Goal: Task Accomplishment & Management: Use online tool/utility

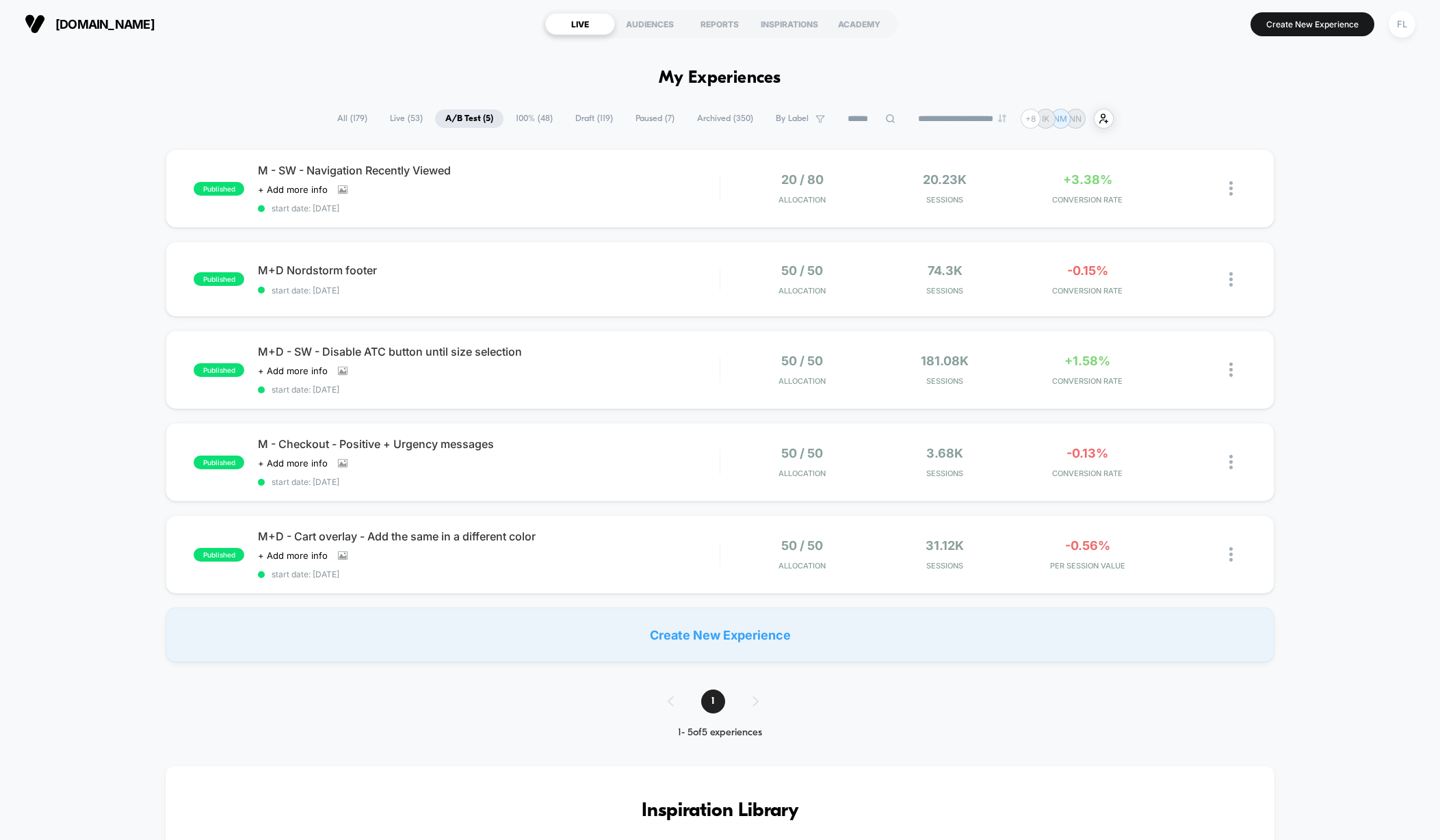
click at [342, 122] on span "All ( 179 )" at bounding box center [352, 118] width 50 height 19
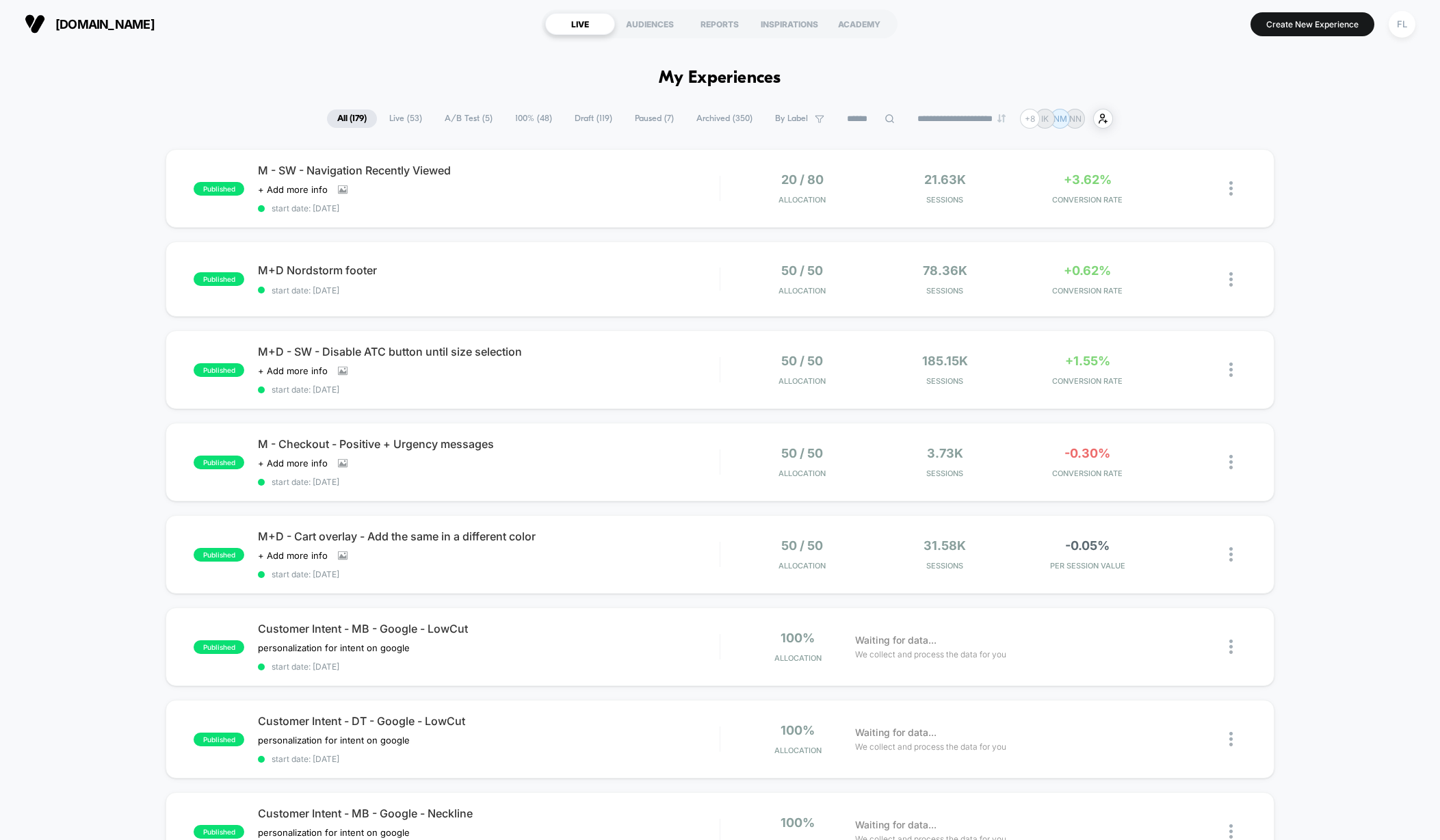
click at [842, 120] on input at bounding box center [870, 119] width 68 height 17
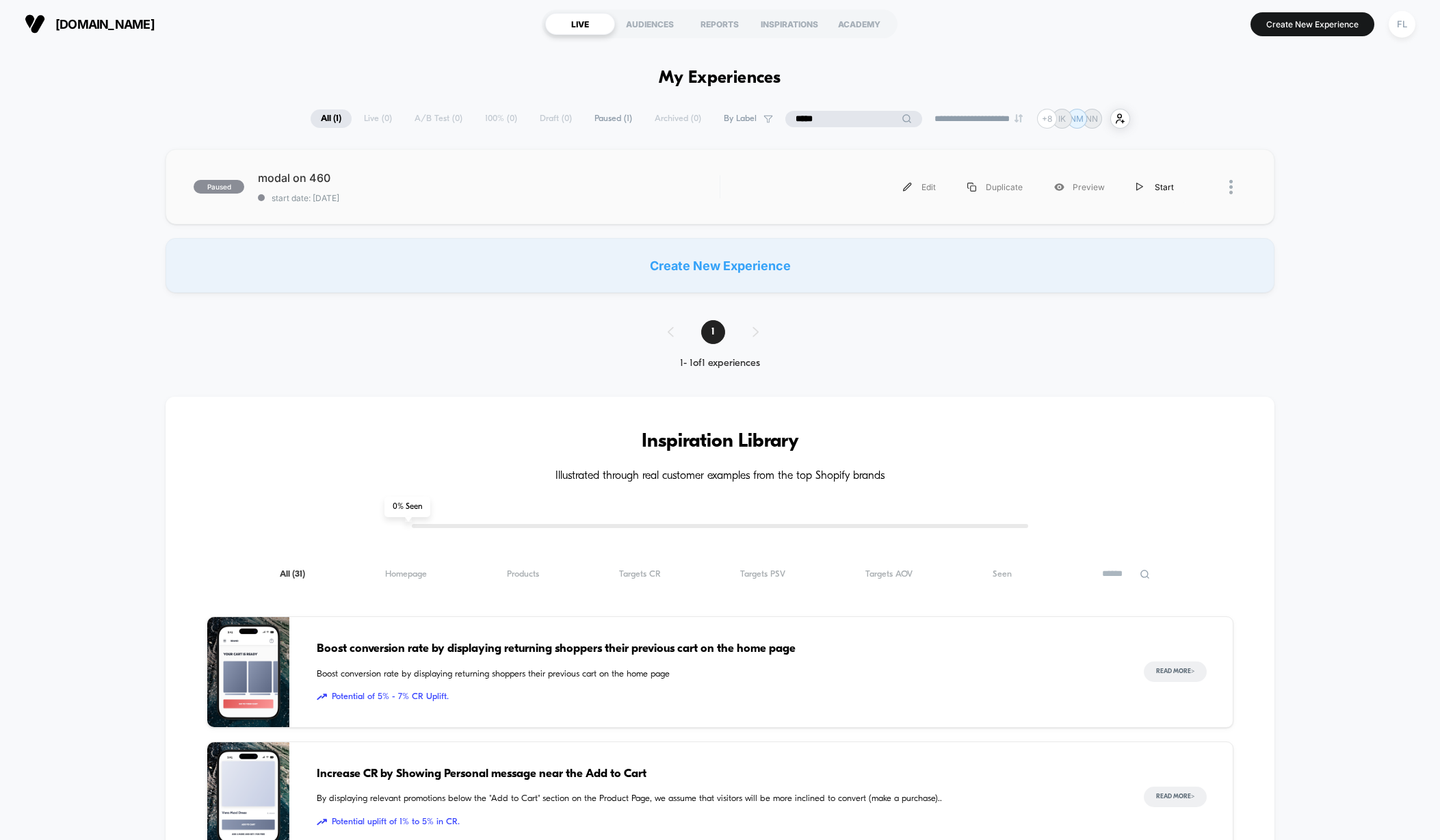
type input "*****"
click at [1163, 189] on div "Start" at bounding box center [1155, 187] width 69 height 31
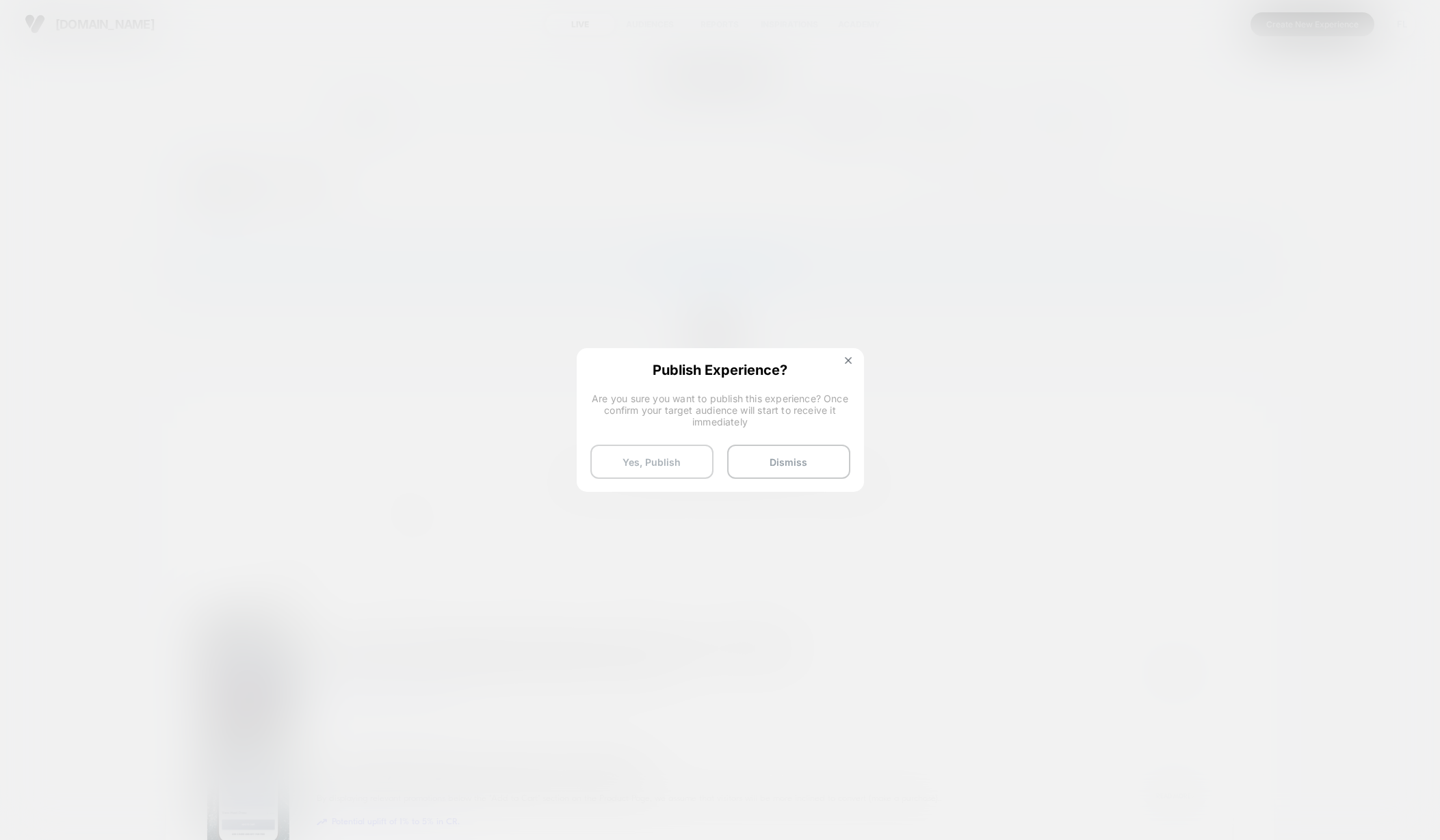
click at [674, 464] on button "Yes, Publish" at bounding box center [651, 462] width 123 height 34
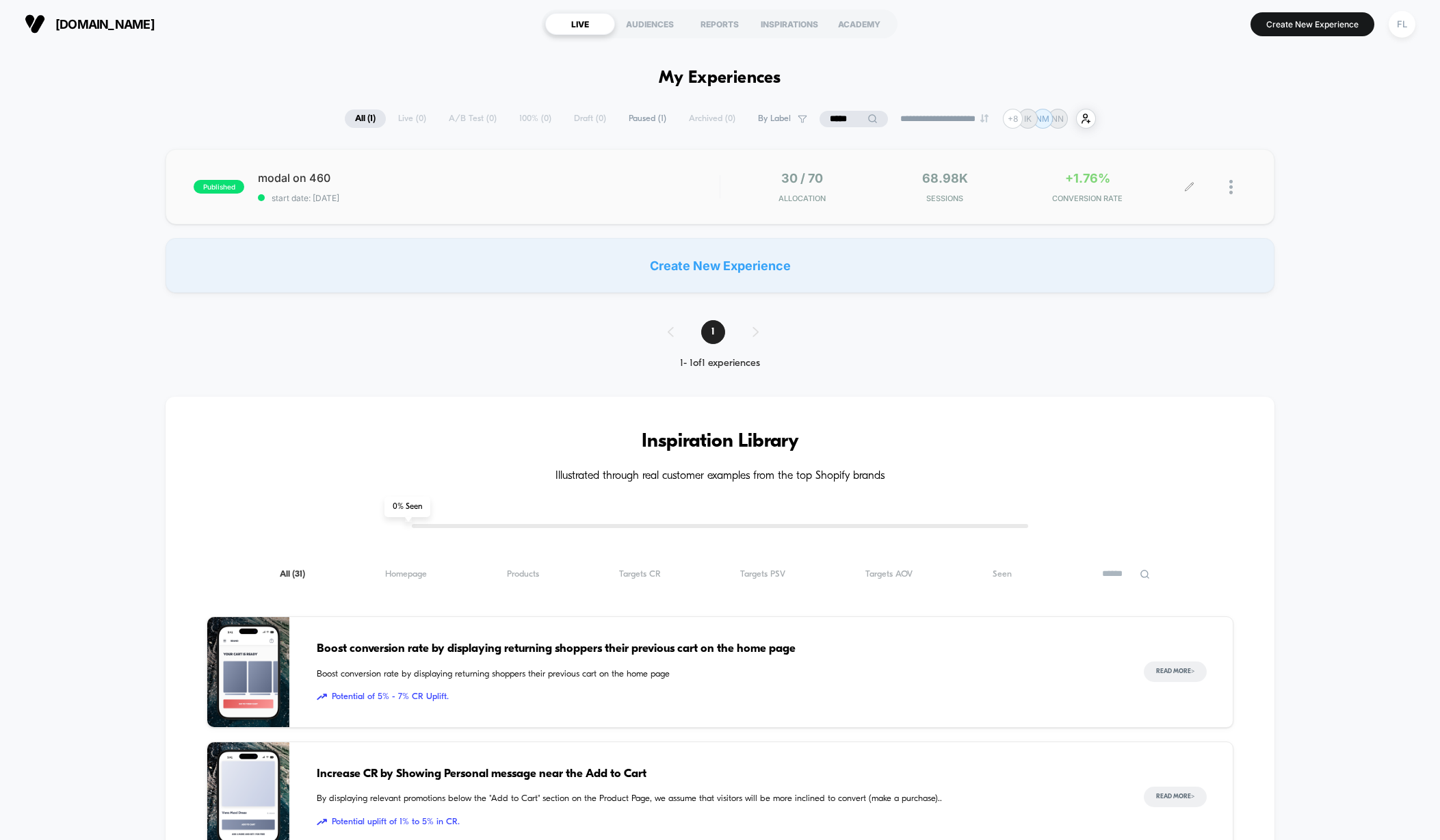
click at [1242, 185] on div at bounding box center [1238, 187] width 17 height 32
click at [1176, 203] on div "Preview Link" at bounding box center [1160, 203] width 123 height 31
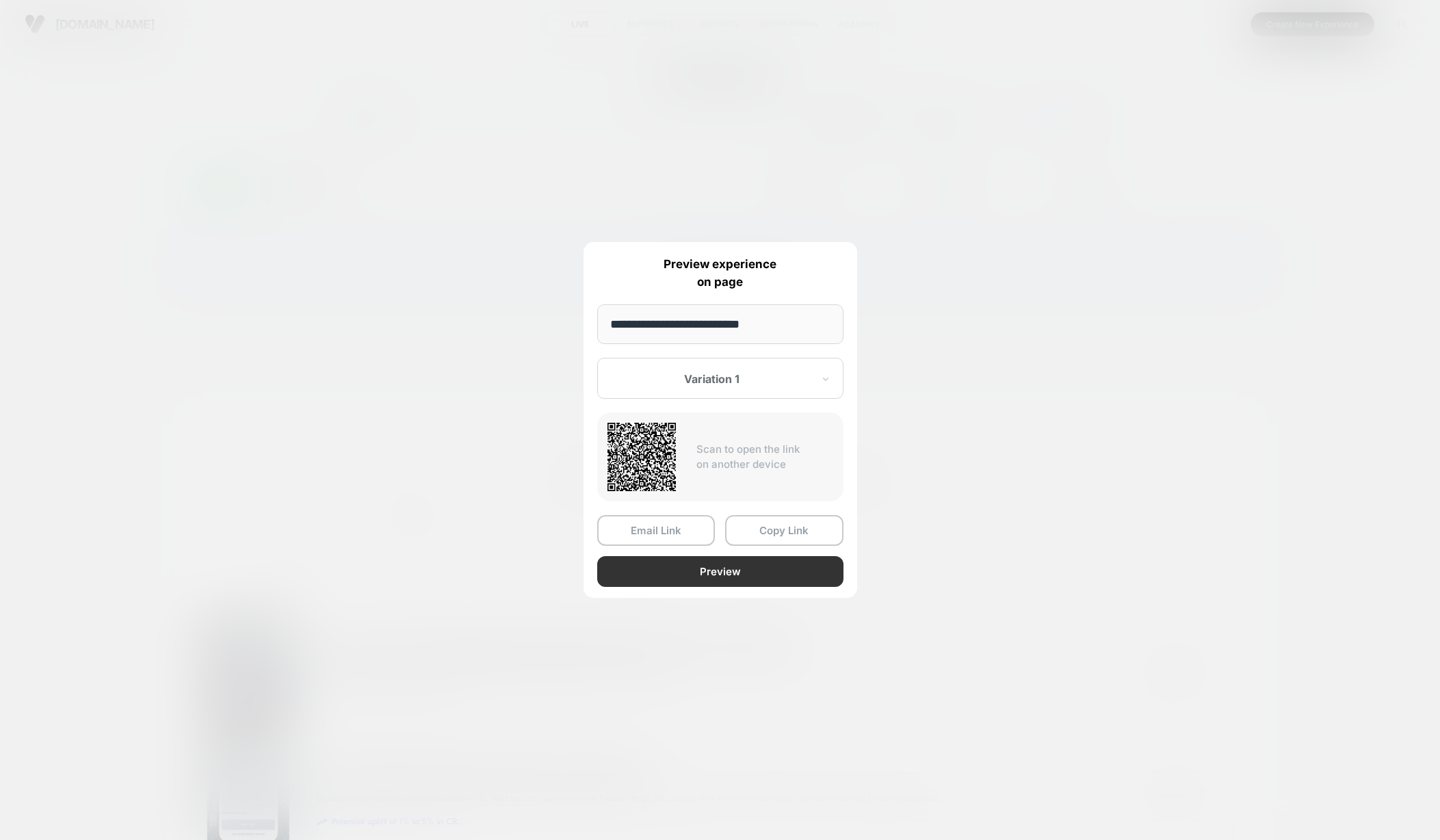
click at [725, 574] on button "Preview" at bounding box center [720, 571] width 247 height 31
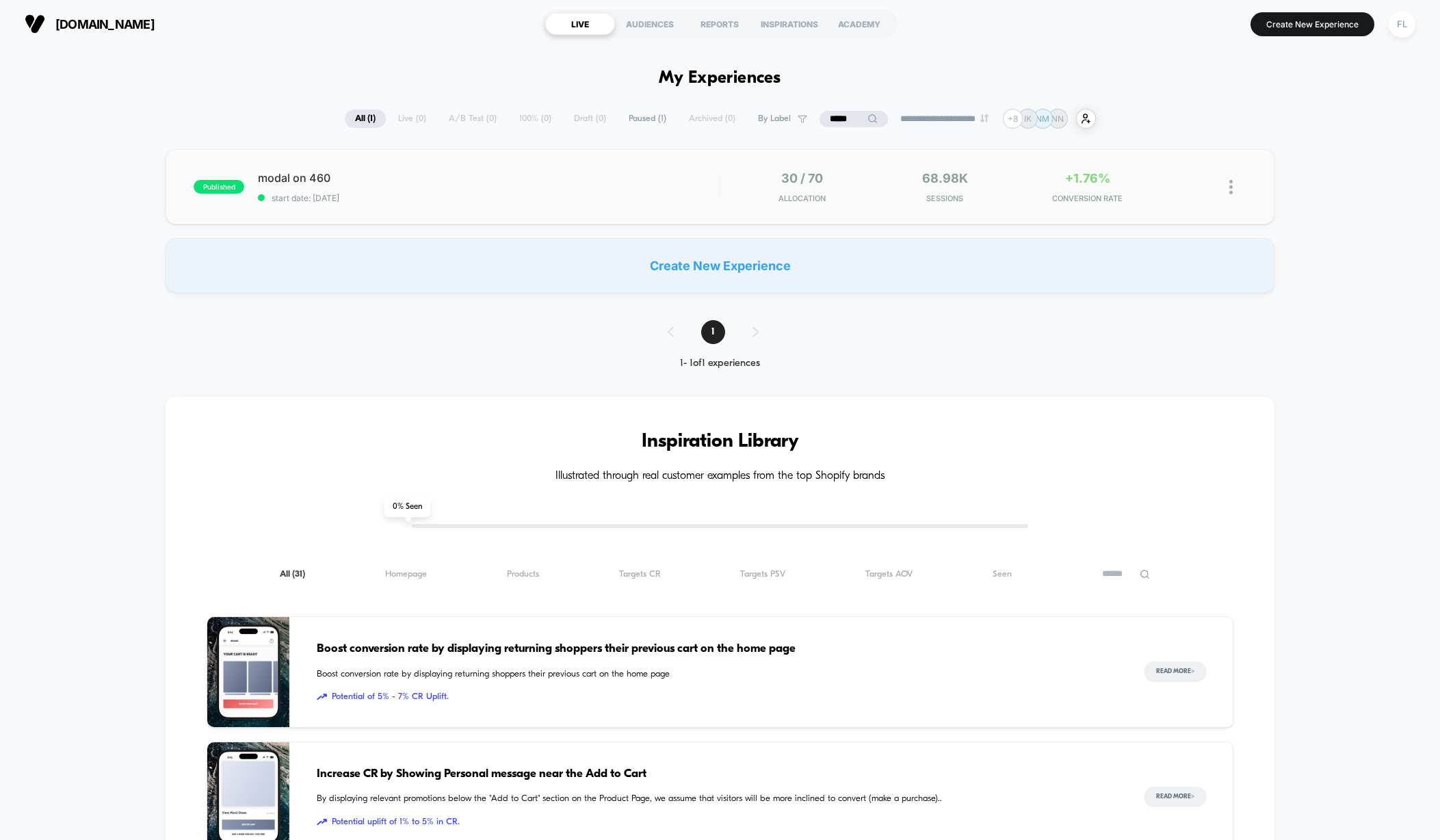
click at [447, 222] on div "published modal on 460 start date: [DATE] 30 / 70 Allocation 68.98k Sessions +1…" at bounding box center [720, 187] width 1109 height 75
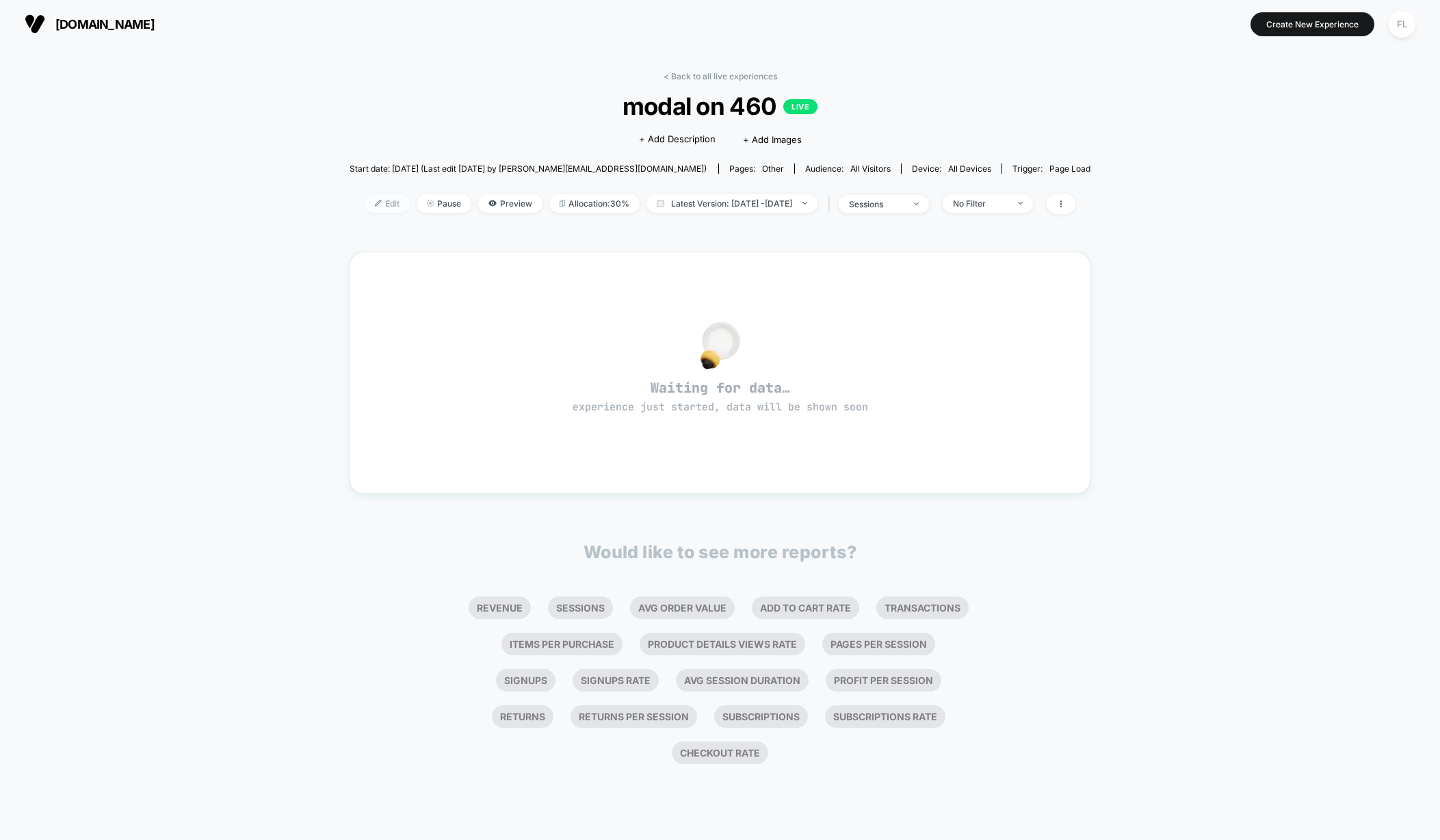
click at [368, 204] on span "Edit" at bounding box center [387, 203] width 45 height 19
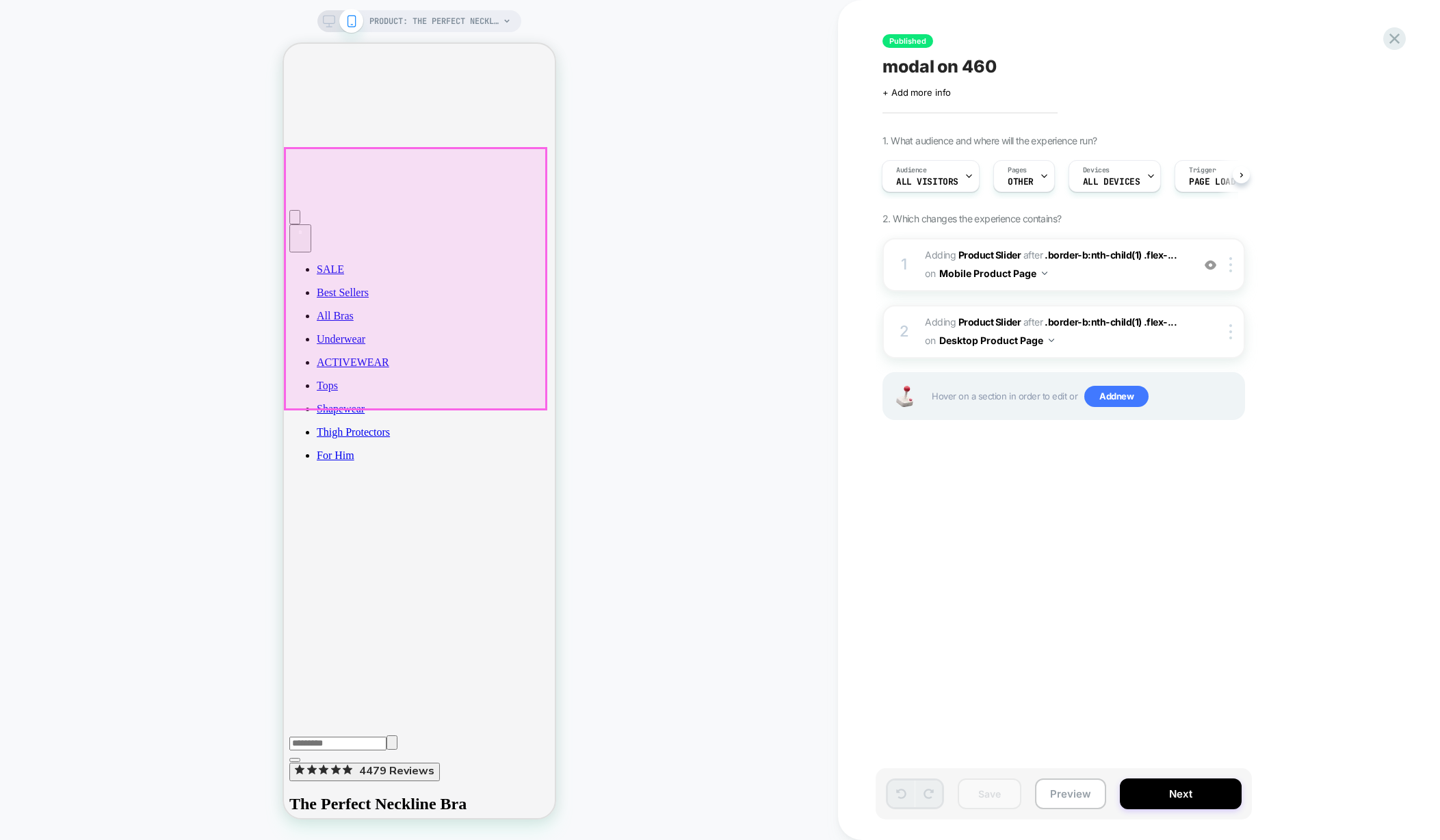
scroll to position [176, 0]
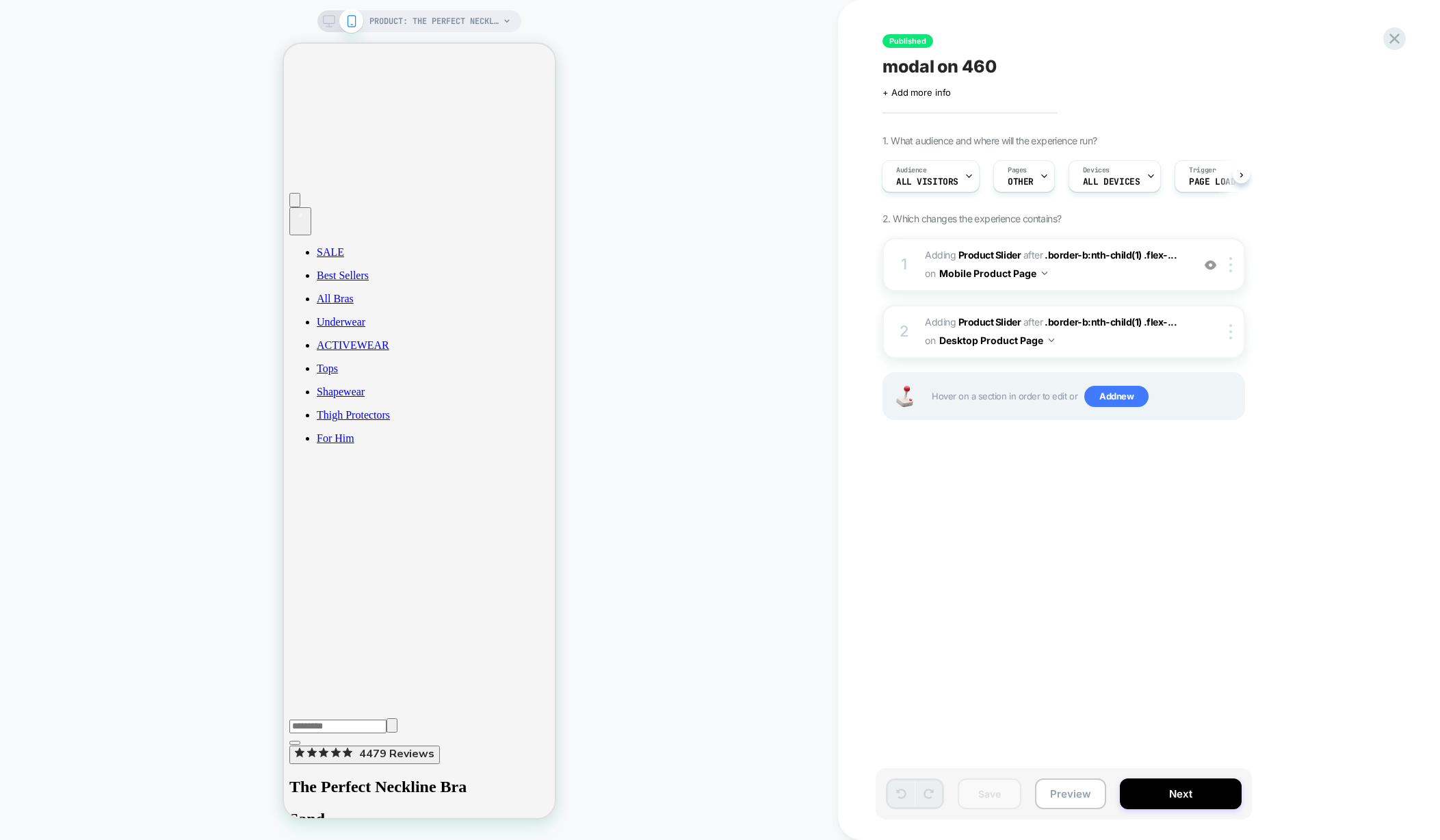
click at [328, 20] on icon at bounding box center [329, 21] width 12 height 12
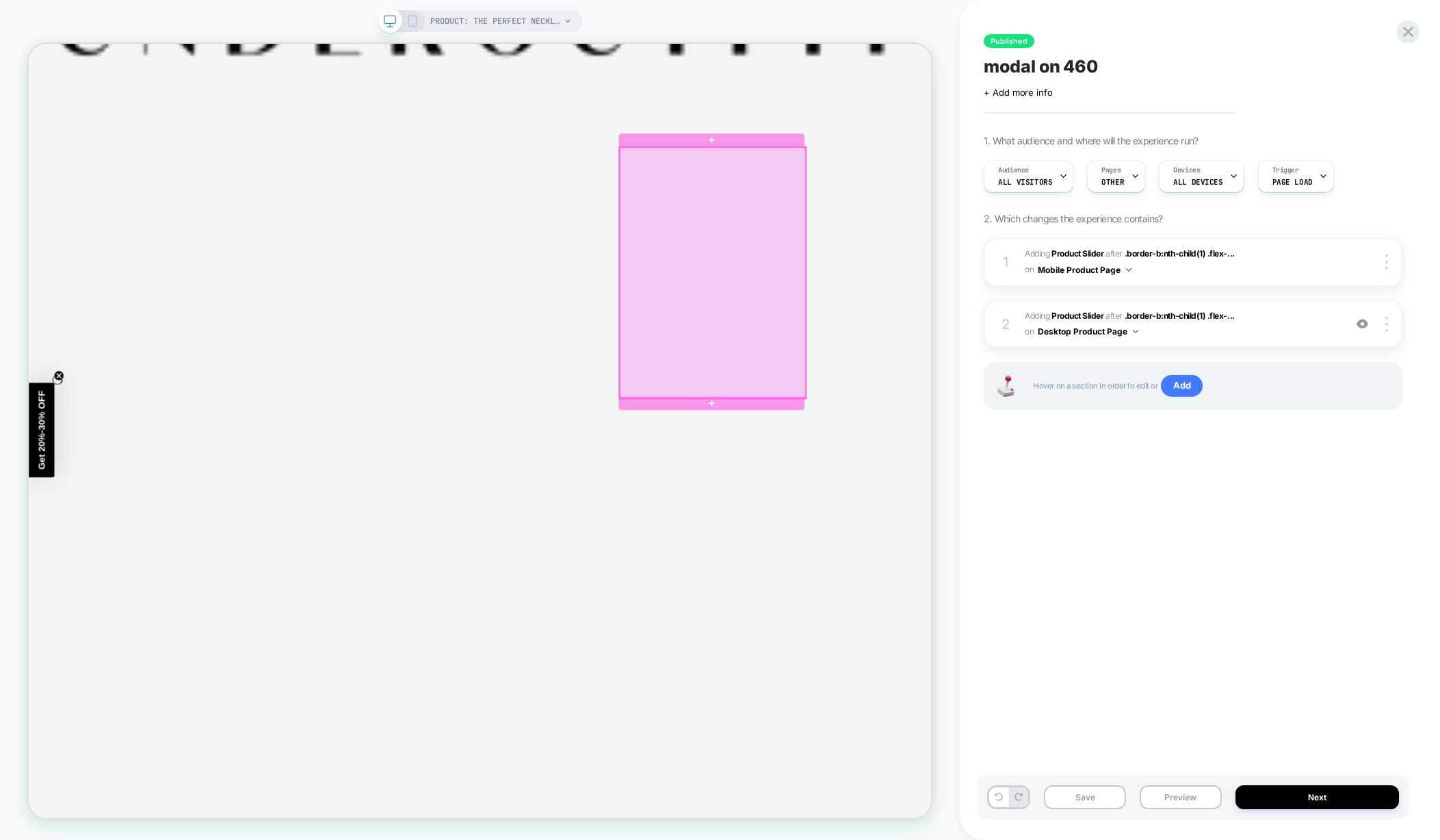
scroll to position [118, 0]
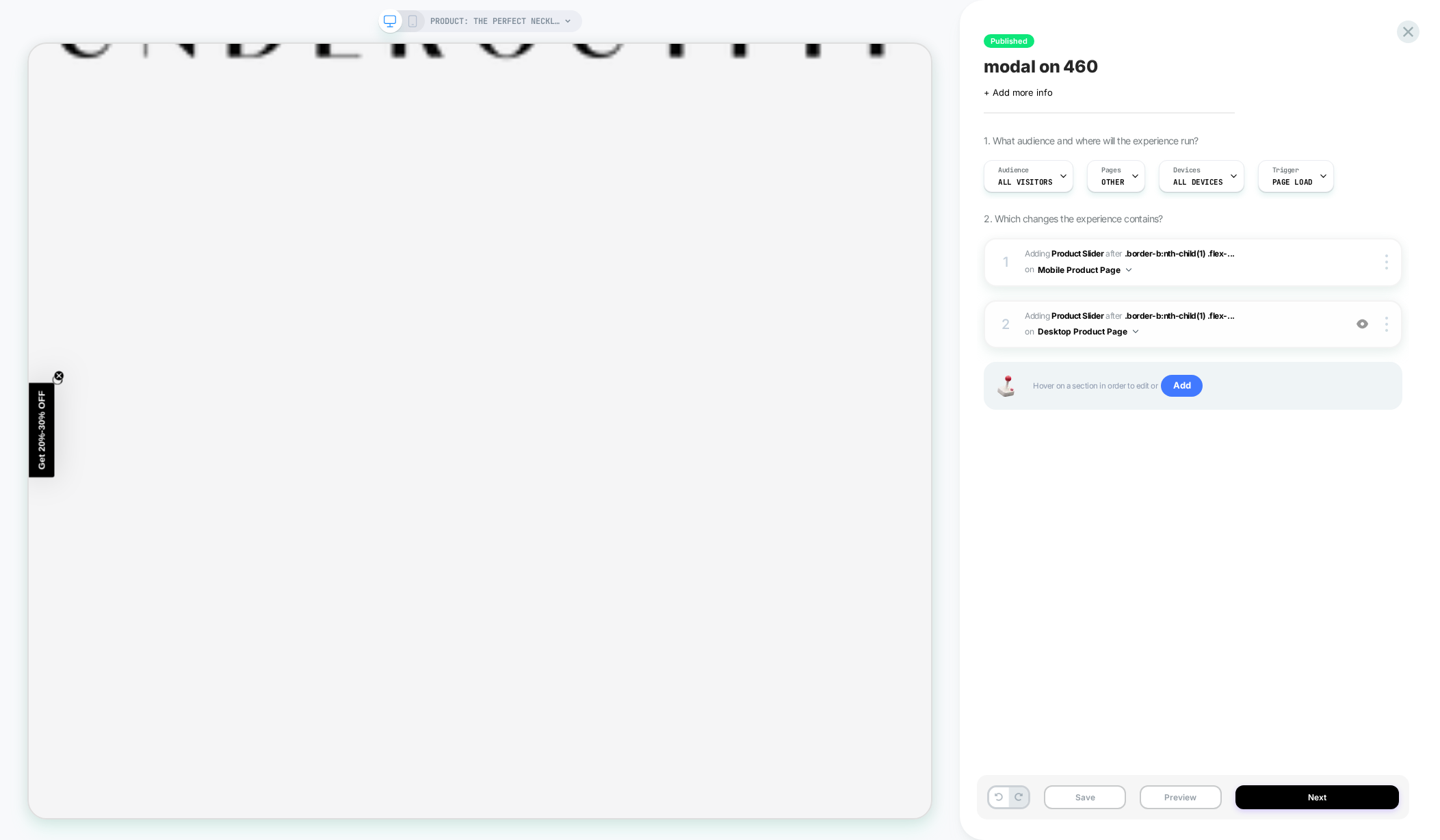
click at [1275, 337] on span "#_loomi_addon_1753016132879 Adding Product Slider AFTER .border-b:nth-child(1) …" at bounding box center [1181, 324] width 313 height 32
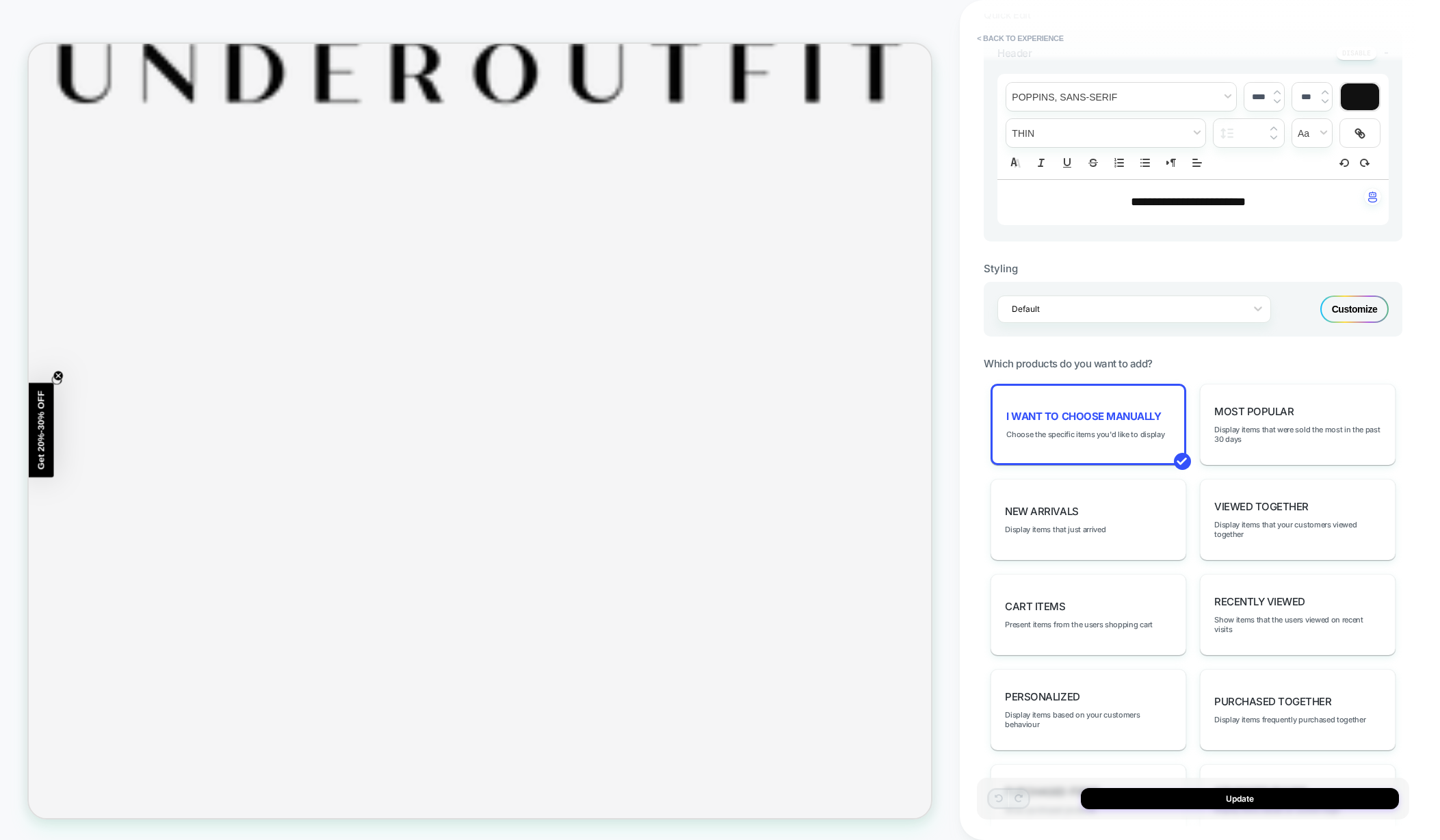
scroll to position [348, 0]
click at [1120, 428] on span "Choose the specific items you'd like to display" at bounding box center [1085, 433] width 158 height 10
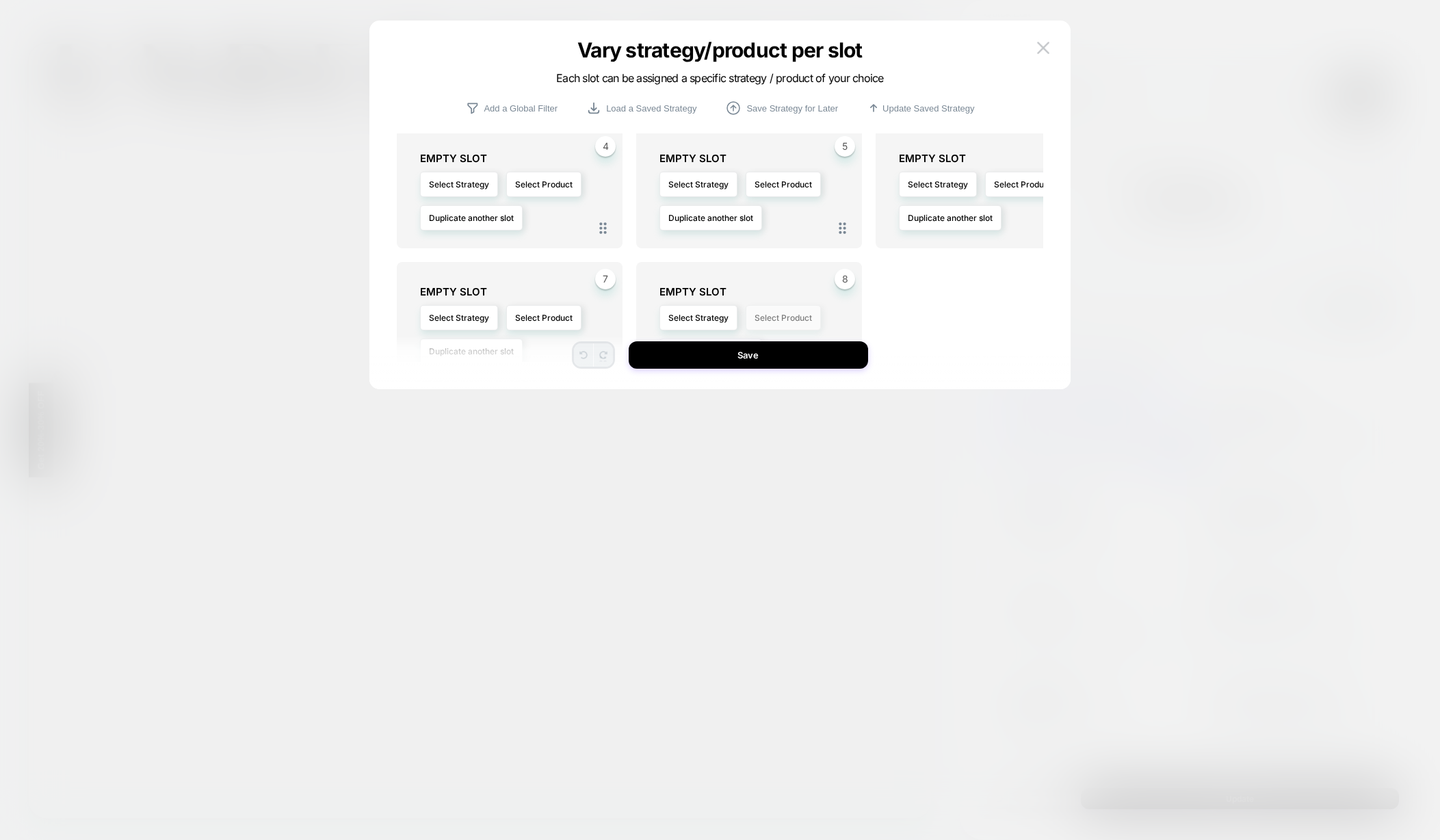
scroll to position [154, 0]
drag, startPoint x: 743, startPoint y: 348, endPoint x: 952, endPoint y: 406, distance: 216.9
click at [743, 348] on button "Save" at bounding box center [749, 355] width 240 height 28
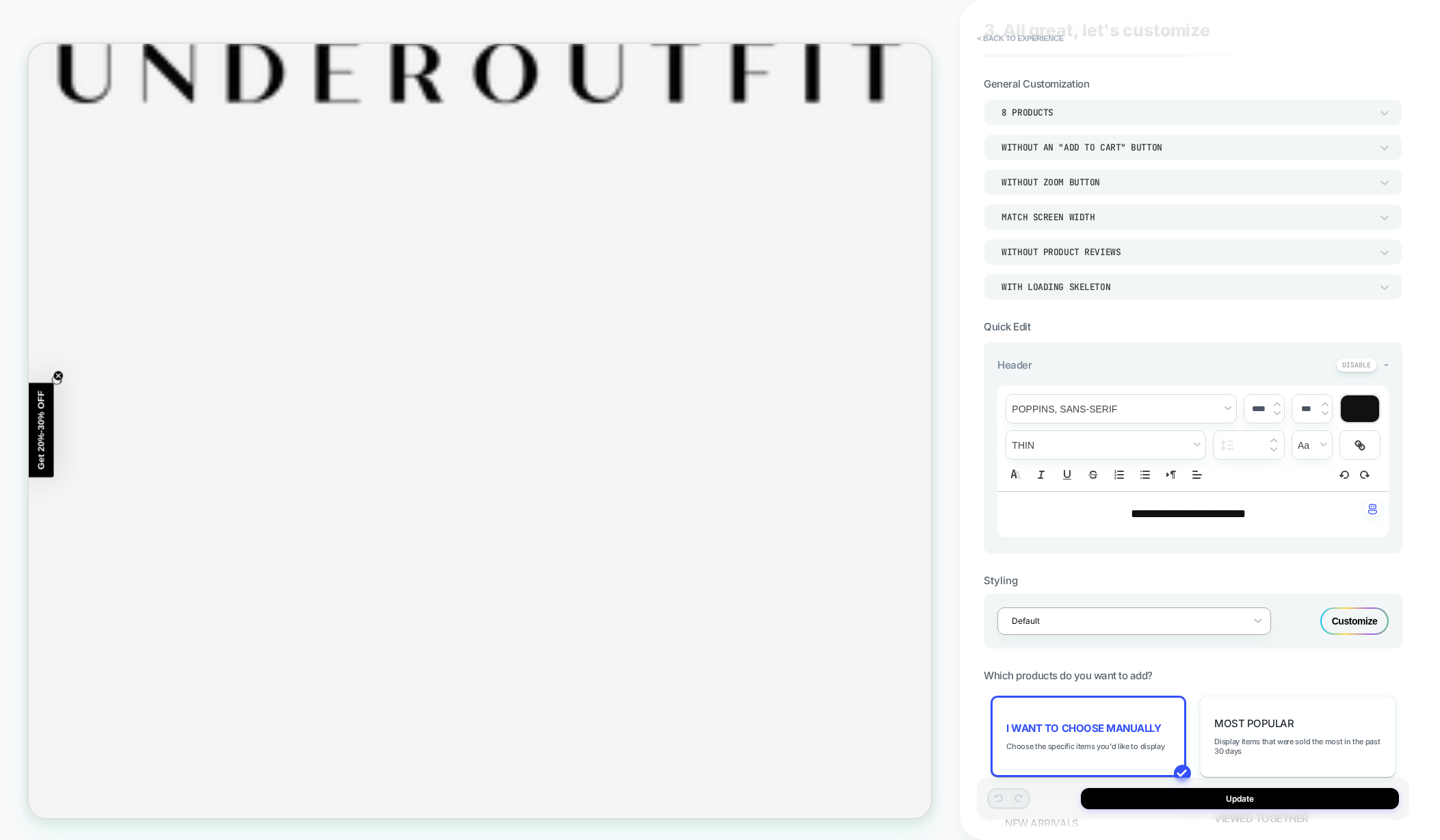
scroll to position [0, 0]
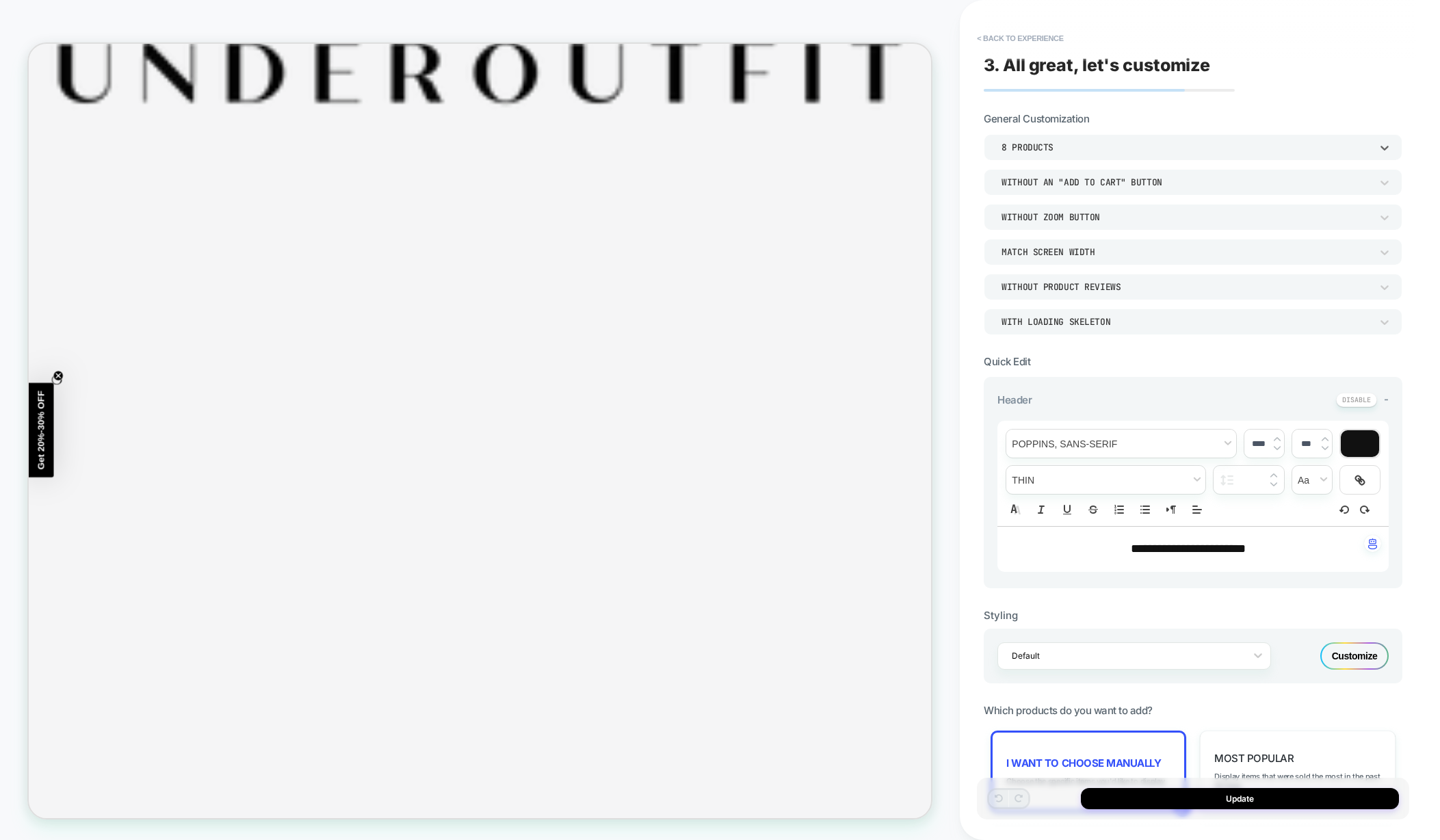
click at [1032, 147] on div "8 Products" at bounding box center [1186, 147] width 369 height 12
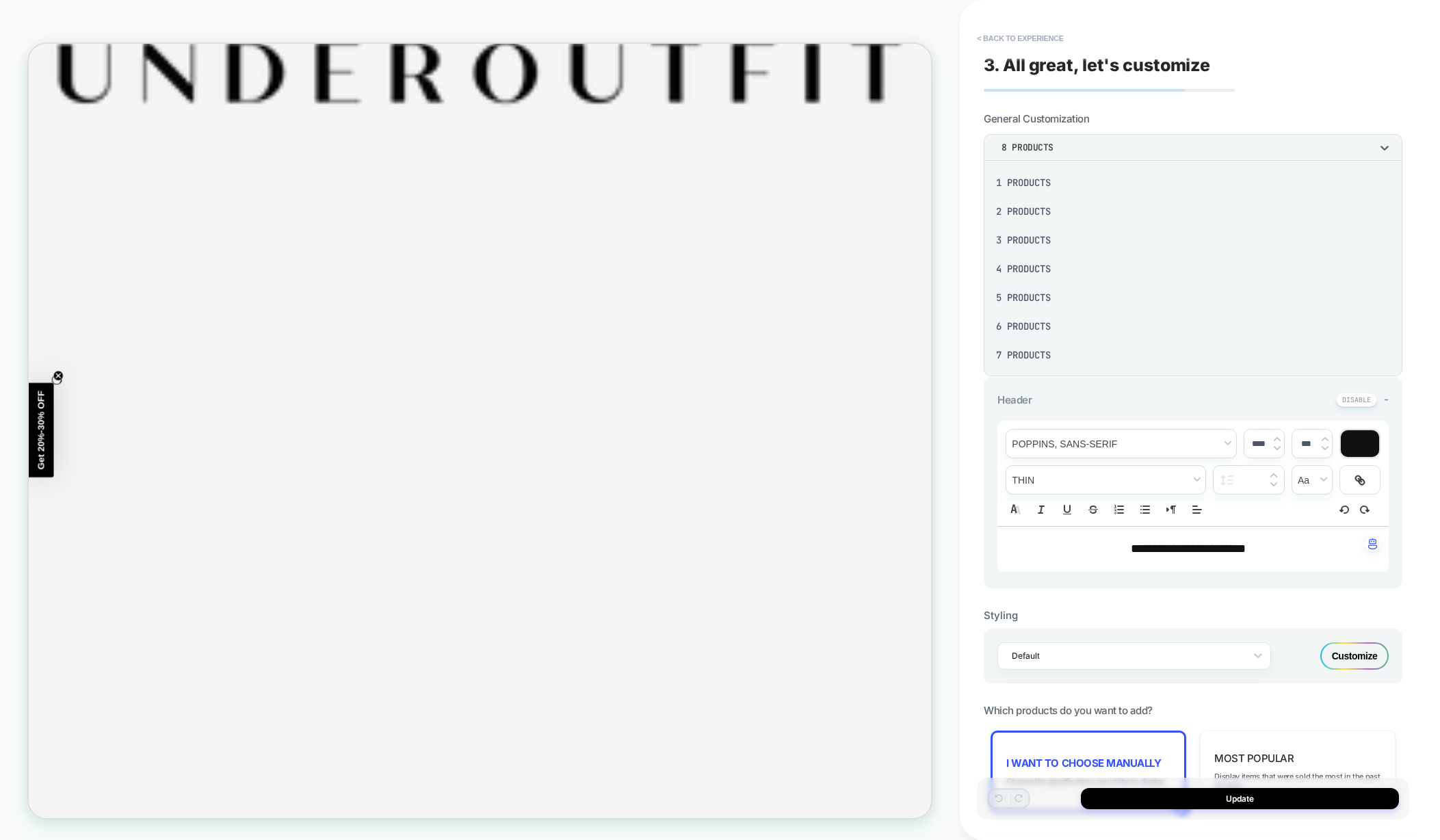
click at [1033, 241] on div "3 Products" at bounding box center [1193, 240] width 408 height 29
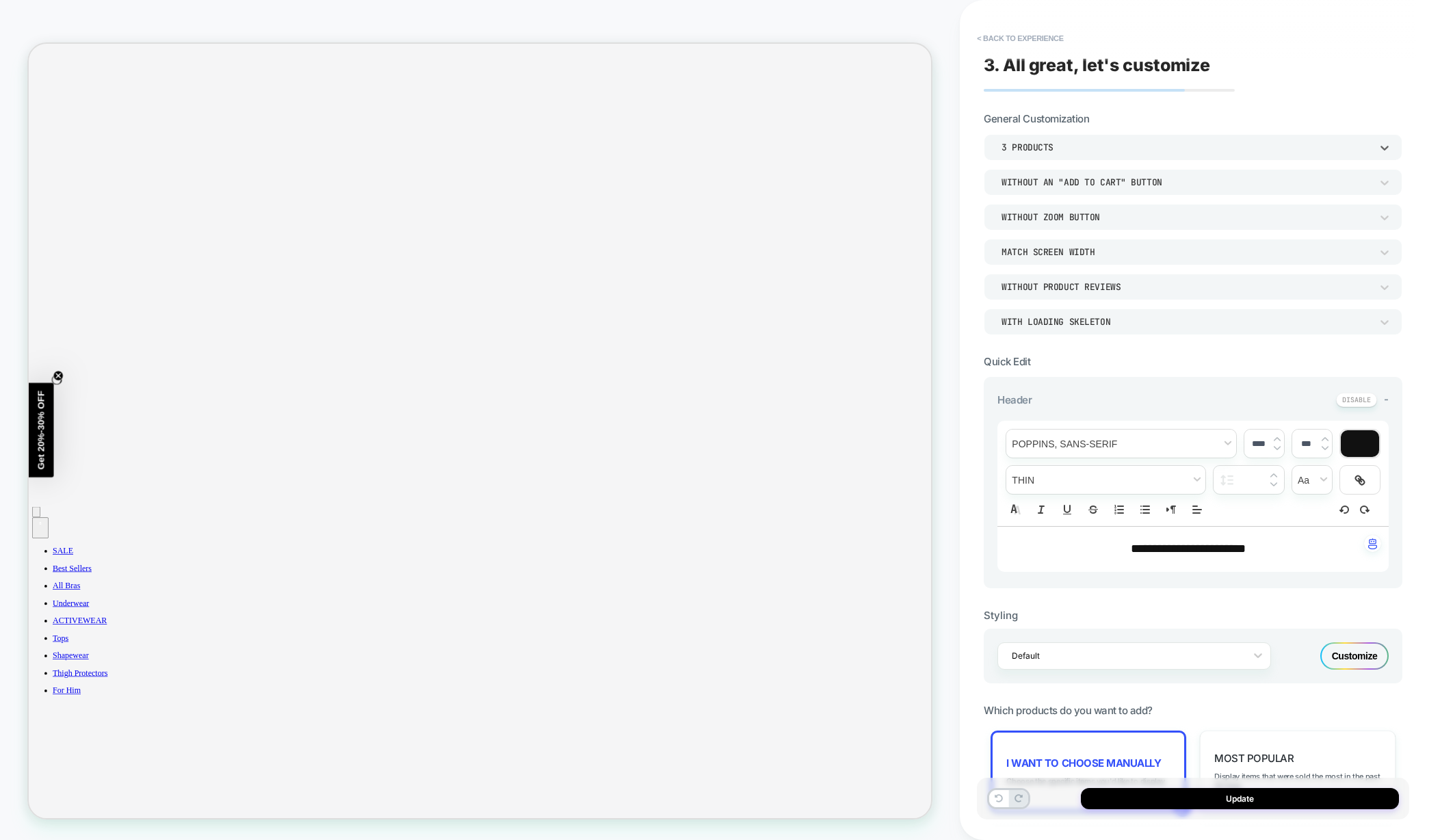
scroll to position [746, 0]
